Goal: Entertainment & Leisure: Consume media (video, audio)

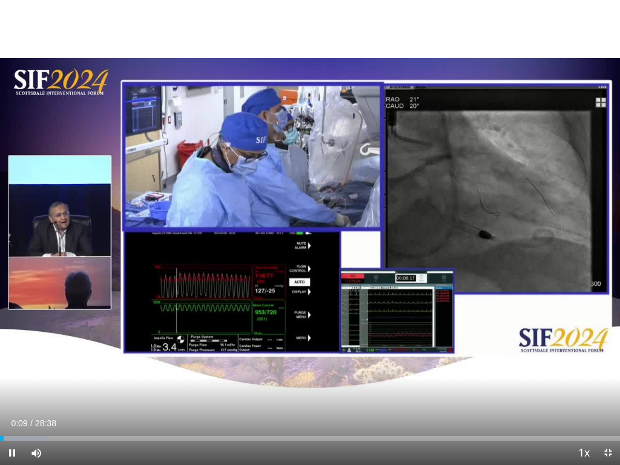
click at [383, 372] on div "10 seconds Tap to unmute" at bounding box center [310, 232] width 620 height 465
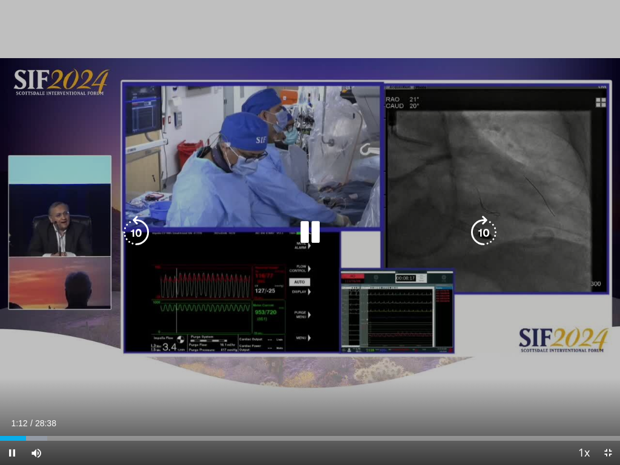
click at [309, 234] on icon "Video Player" at bounding box center [310, 232] width 34 height 34
click at [363, 286] on div "10 seconds Tap to unmute" at bounding box center [310, 232] width 620 height 465
click at [309, 234] on icon "Video Player" at bounding box center [310, 232] width 34 height 34
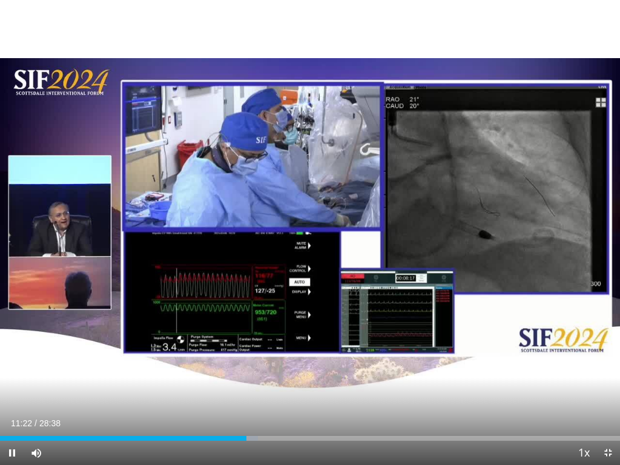
click at [231, 386] on div "10 seconds Tap to unmute" at bounding box center [310, 232] width 620 height 465
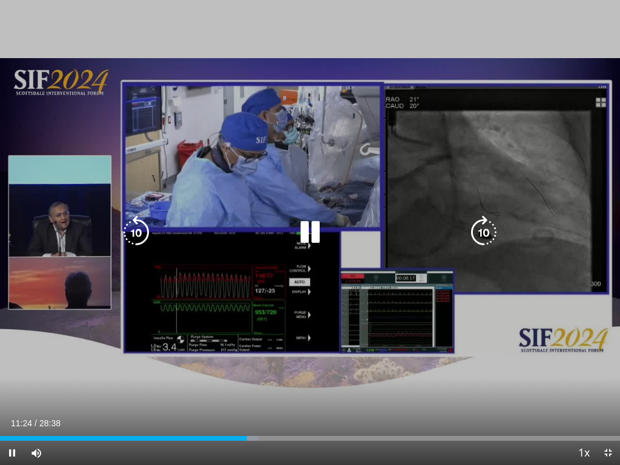
click at [313, 234] on icon "Video Player" at bounding box center [310, 232] width 34 height 34
